Goal: Transaction & Acquisition: Book appointment/travel/reservation

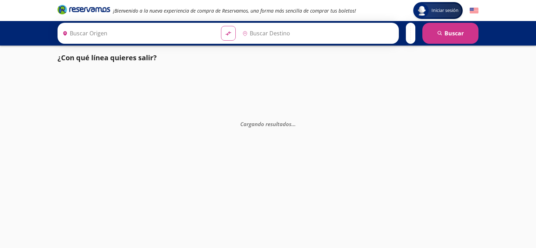
type input "[GEOGRAPHIC_DATA], [GEOGRAPHIC_DATA]"
type input "[PERSON_NAME] de Querétaro, [GEOGRAPHIC_DATA]"
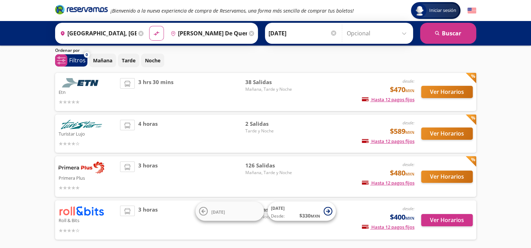
scroll to position [35, 0]
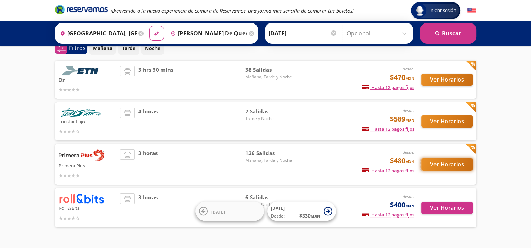
click at [453, 165] on button "Ver Horarios" at bounding box center [447, 165] width 52 height 12
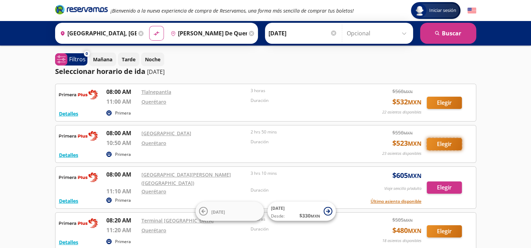
click at [442, 144] on button "Elegir" at bounding box center [443, 144] width 35 height 12
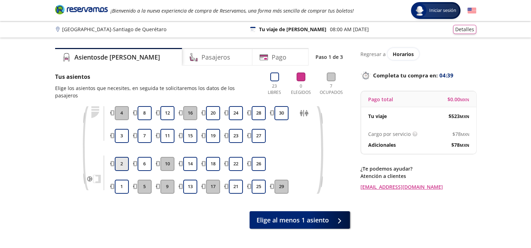
click at [123, 157] on button "2" at bounding box center [122, 164] width 14 height 14
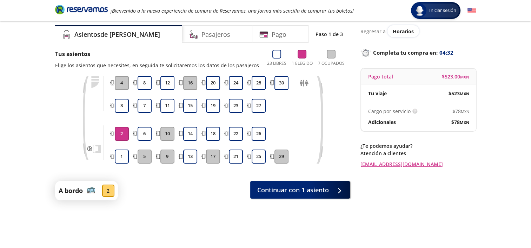
scroll to position [35, 0]
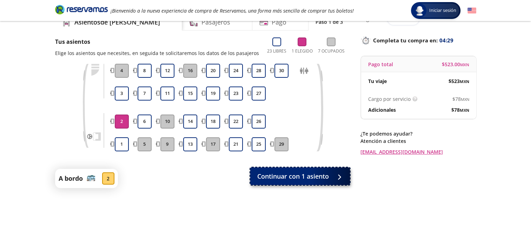
click at [302, 180] on span "Continuar con 1 asiento" at bounding box center [293, 176] width 72 height 9
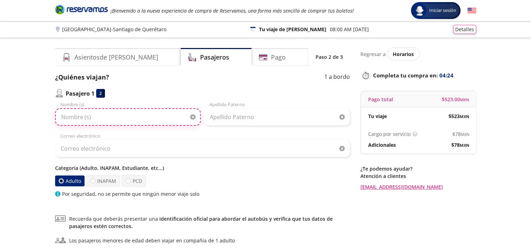
click at [102, 116] on input "Nombre (s)" at bounding box center [128, 117] width 146 height 18
type input "XINWANG"
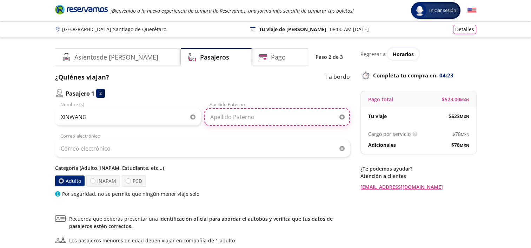
type input "LI"
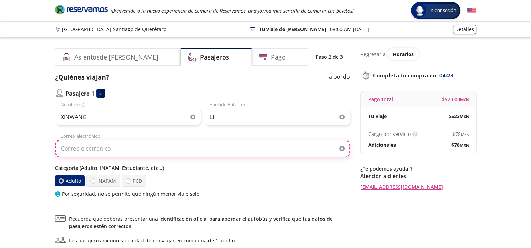
type input "[EMAIL_ADDRESS][DOMAIN_NAME]"
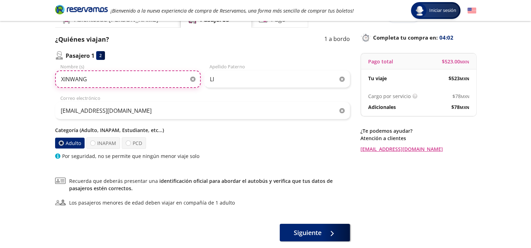
scroll to position [76, 0]
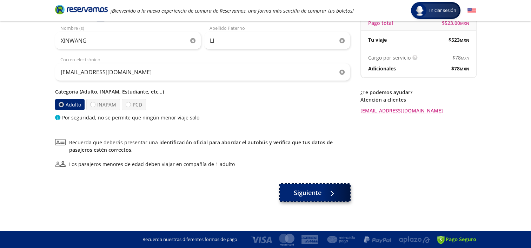
click at [302, 191] on span "Siguiente" at bounding box center [308, 192] width 28 height 9
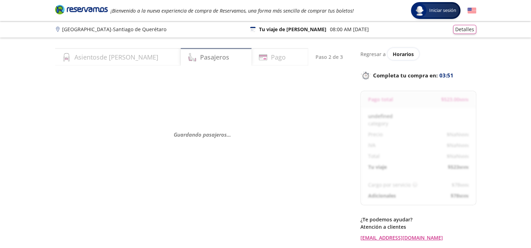
select select "MX"
